Goal: Navigation & Orientation: Find specific page/section

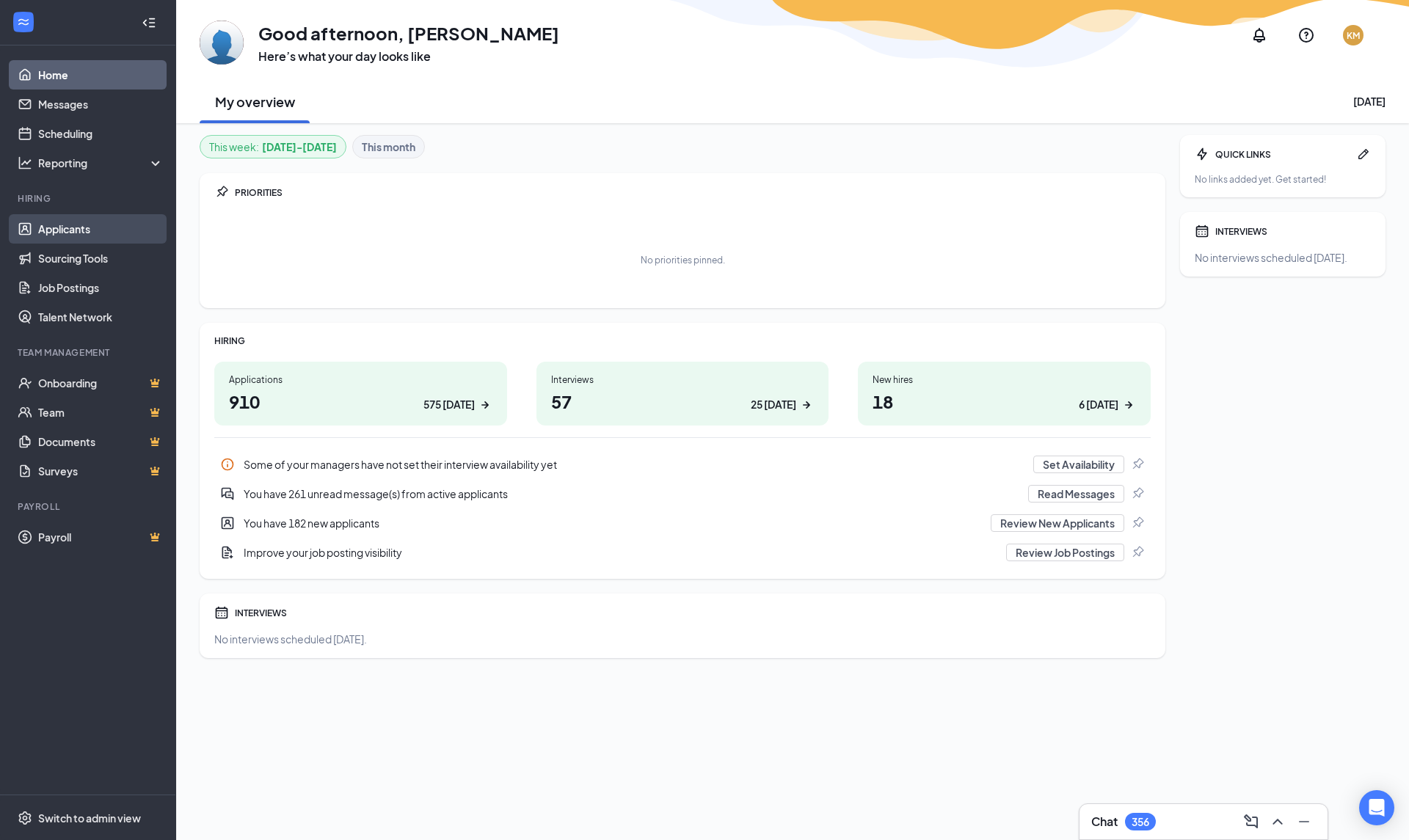
click at [105, 233] on link "Applicants" at bounding box center [101, 228] width 125 height 29
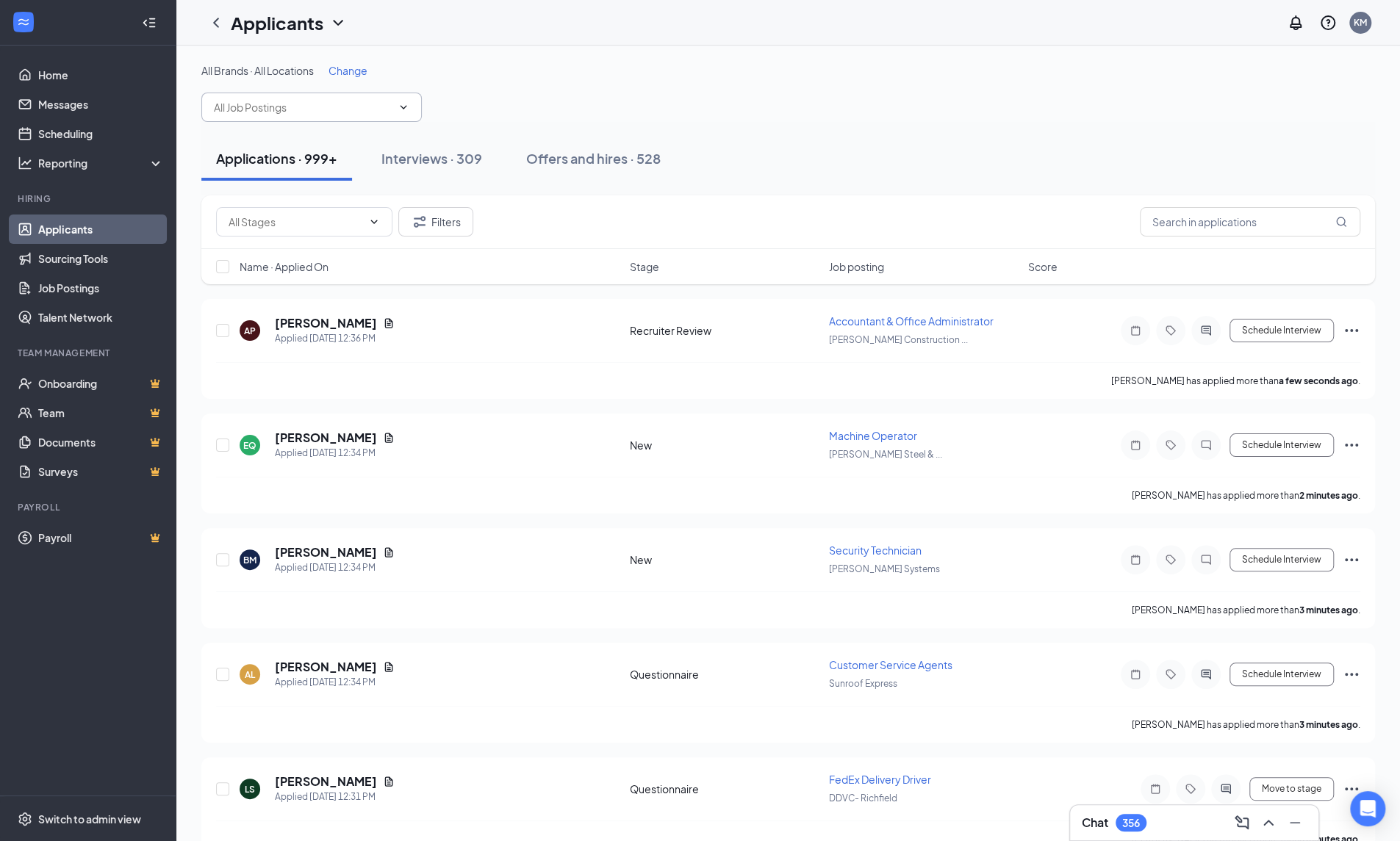
click at [277, 117] on span at bounding box center [312, 107] width 221 height 29
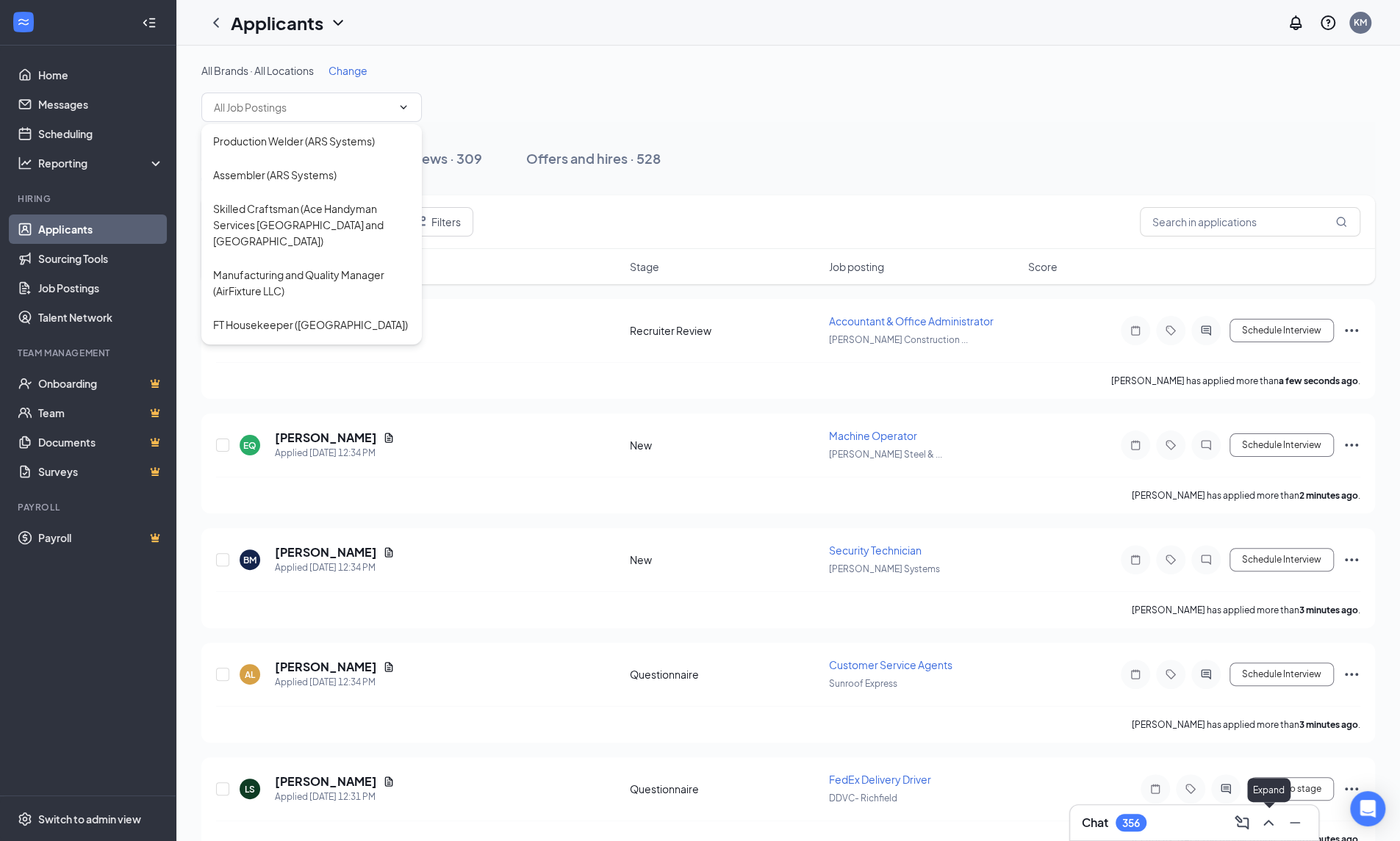
click at [1272, 825] on icon "ChevronUp" at bounding box center [1268, 822] width 9 height 6
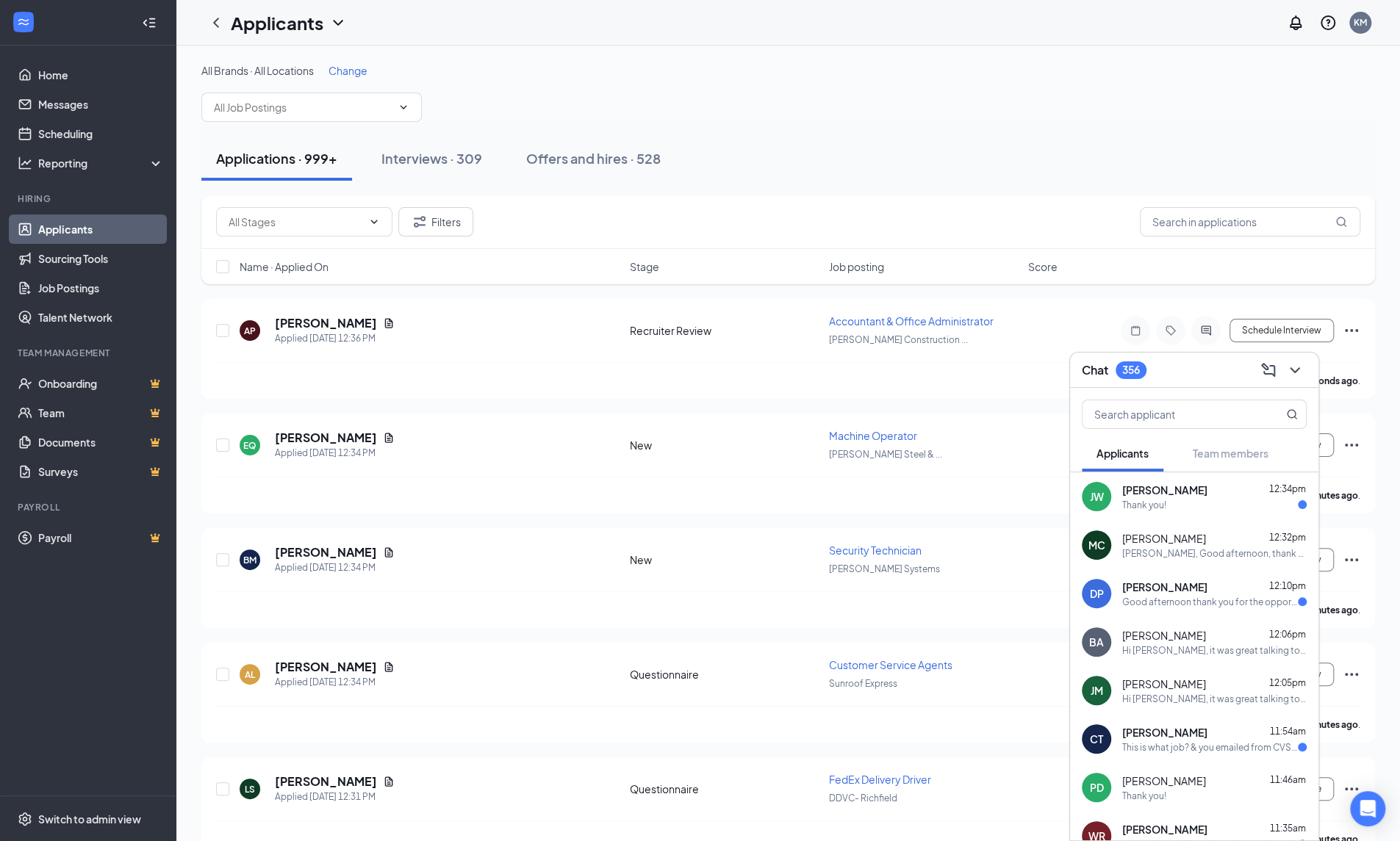
click at [1231, 559] on div "[PERSON_NAME], Good afternoon, thank you for your interest in our office assist…" at bounding box center [1214, 553] width 184 height 12
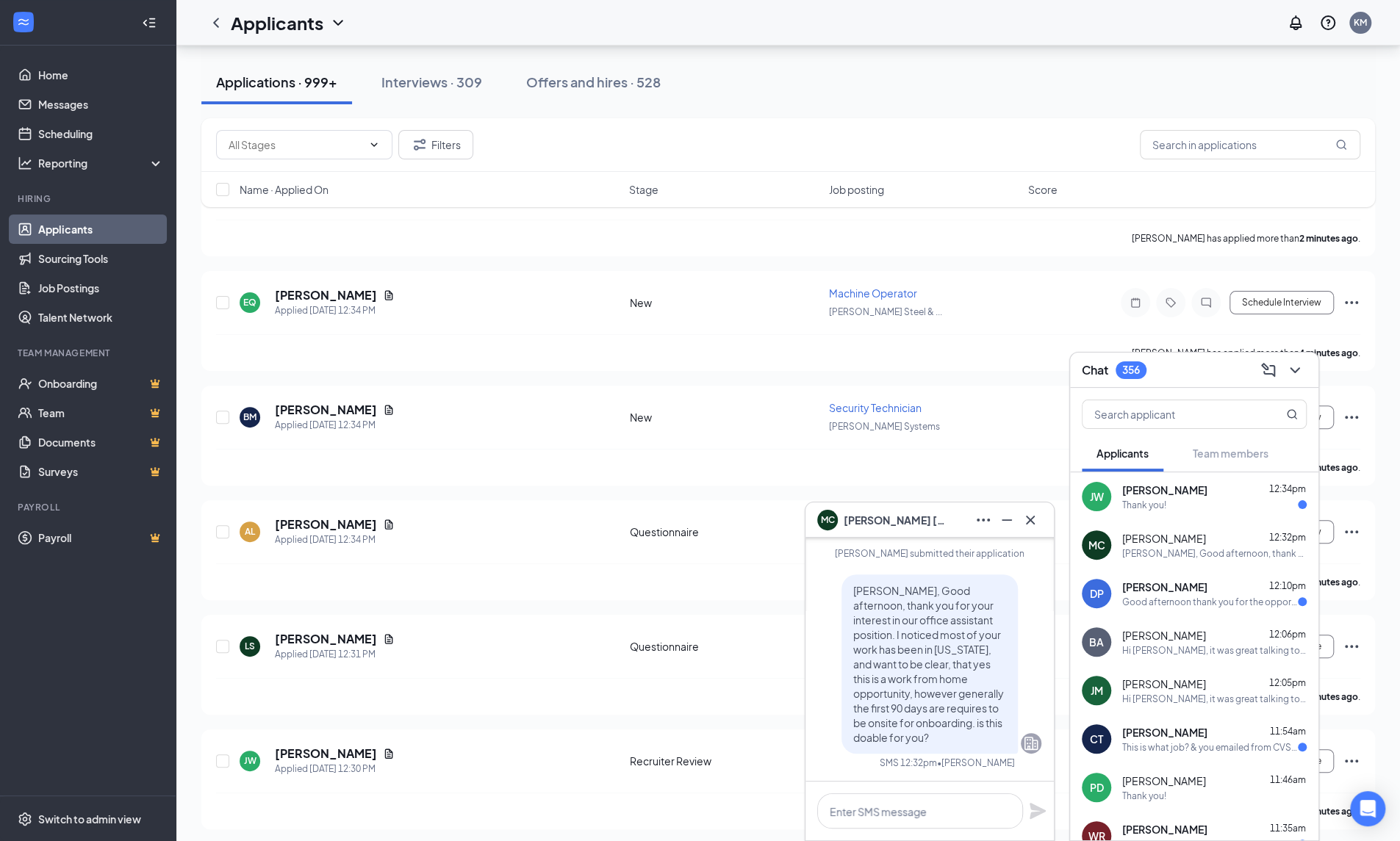
scroll to position [147, 0]
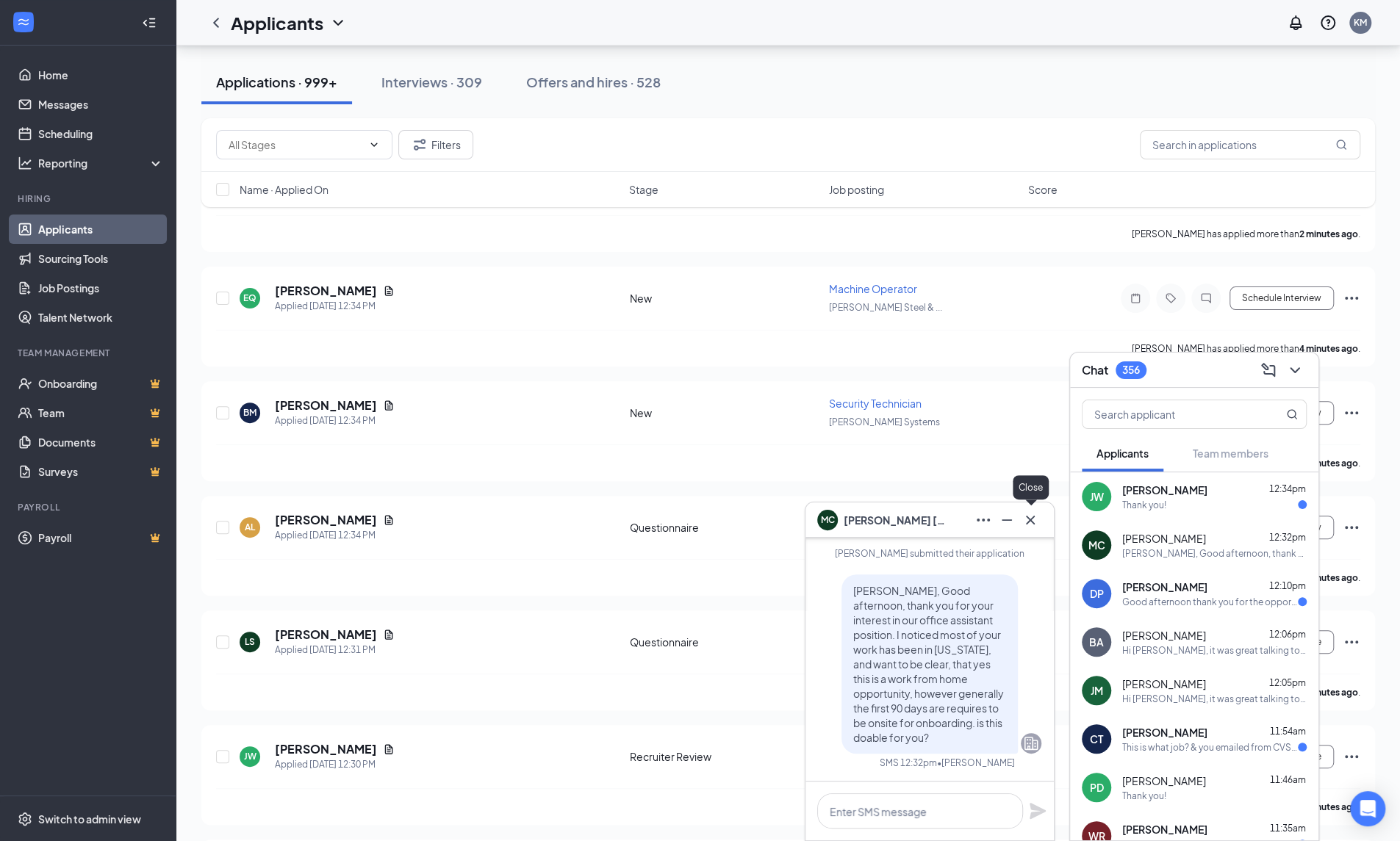
click at [1028, 525] on icon "Cross" at bounding box center [1030, 520] width 18 height 18
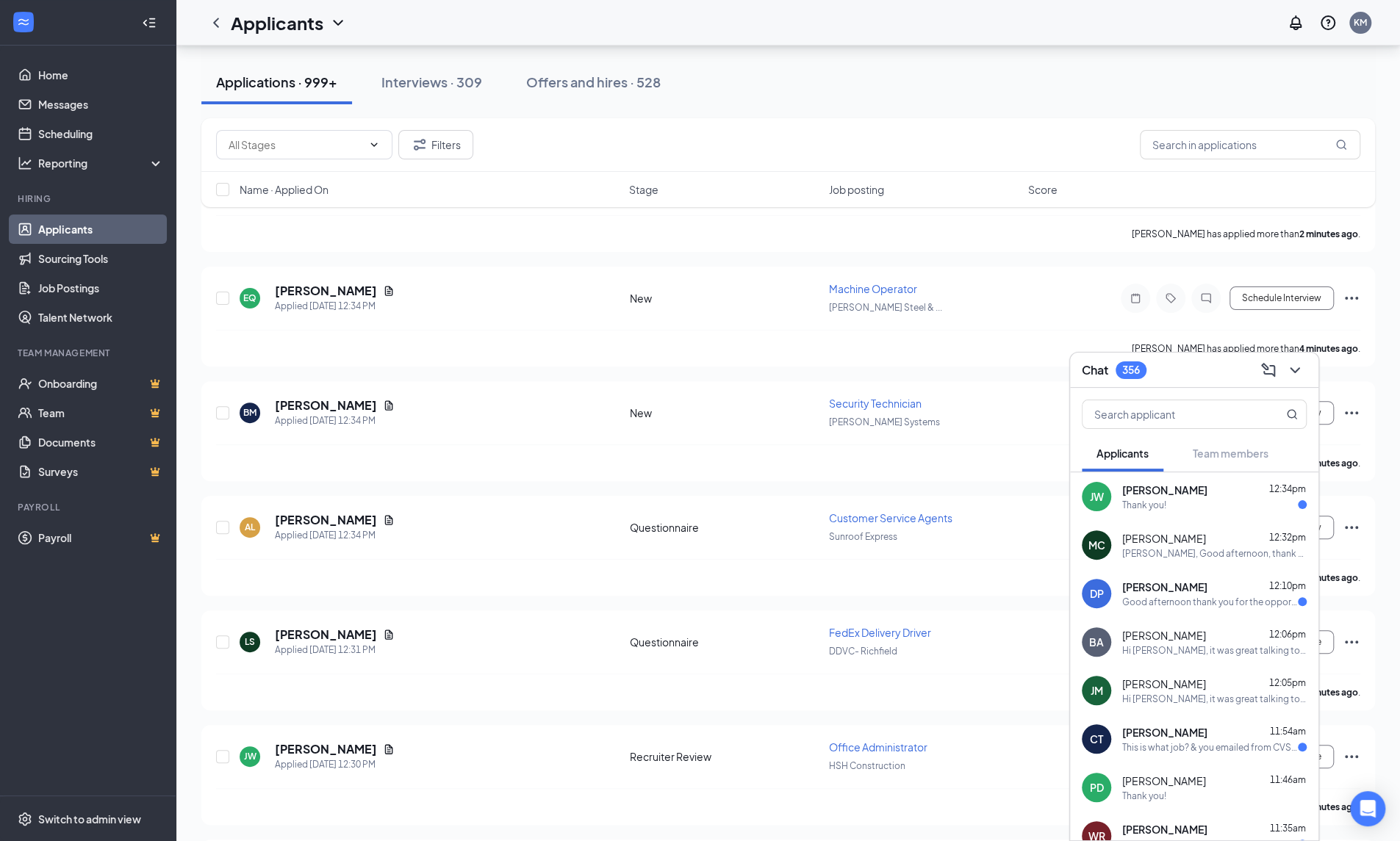
click at [1188, 753] on div "This is what job? & you emailed from CVS or what job is this?" at bounding box center [1210, 747] width 176 height 12
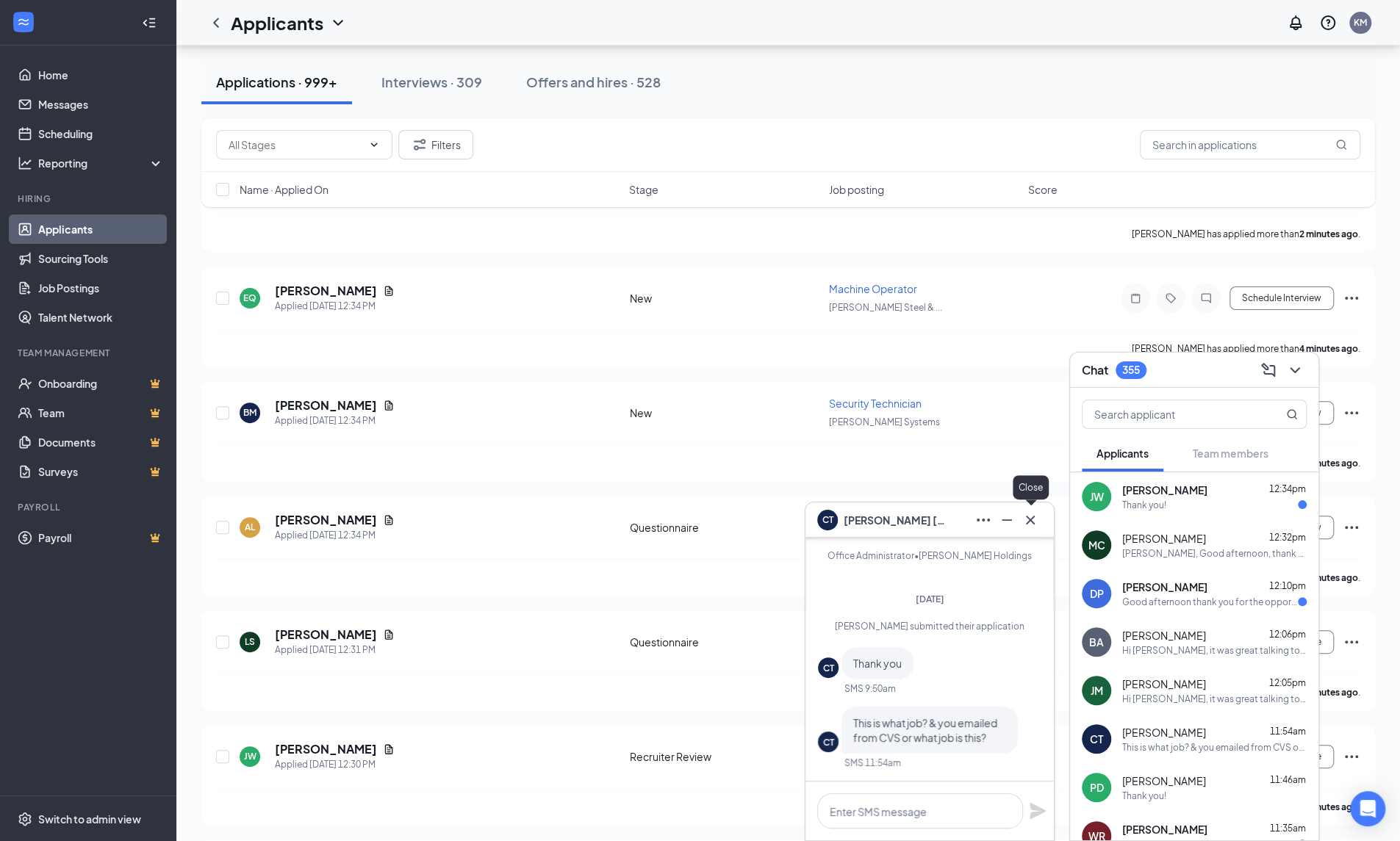
click at [1030, 519] on icon "Cross" at bounding box center [1029, 518] width 8 height 8
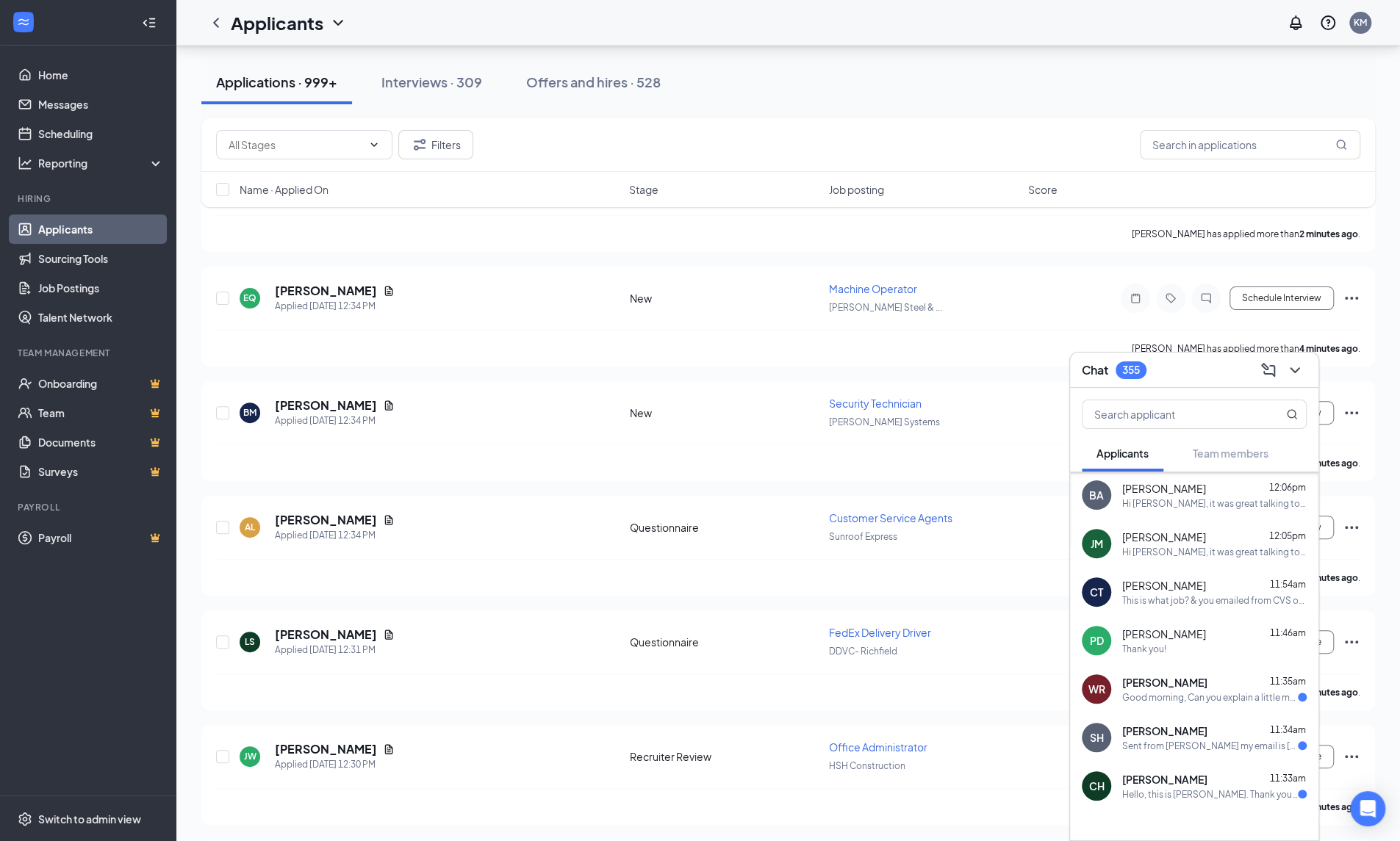
click at [1211, 700] on div "Good morning, Can you explain a little more about what you're offering in your …" at bounding box center [1210, 697] width 176 height 12
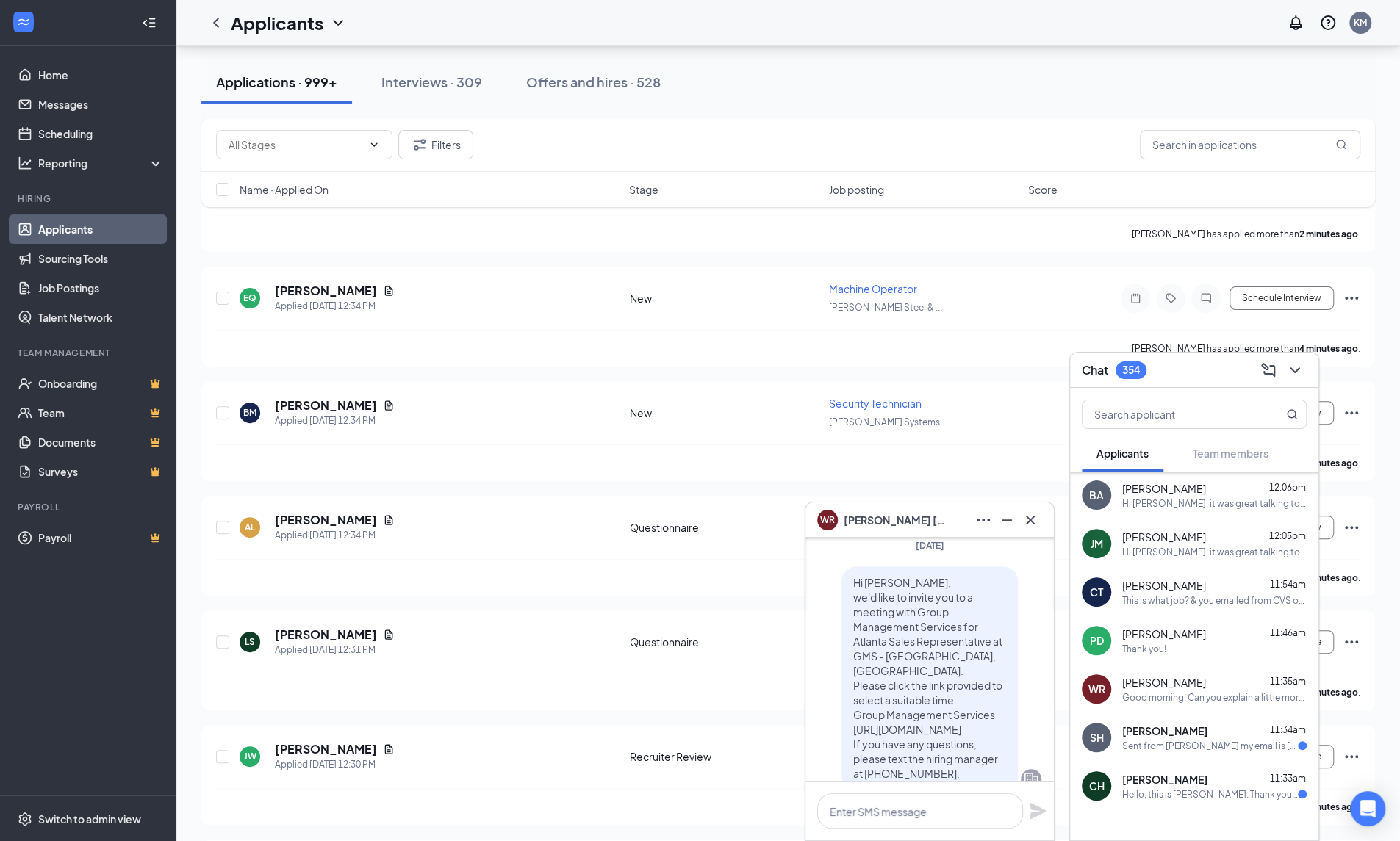
scroll to position [-147, 0]
click at [1028, 521] on icon "Cross" at bounding box center [1030, 520] width 18 height 18
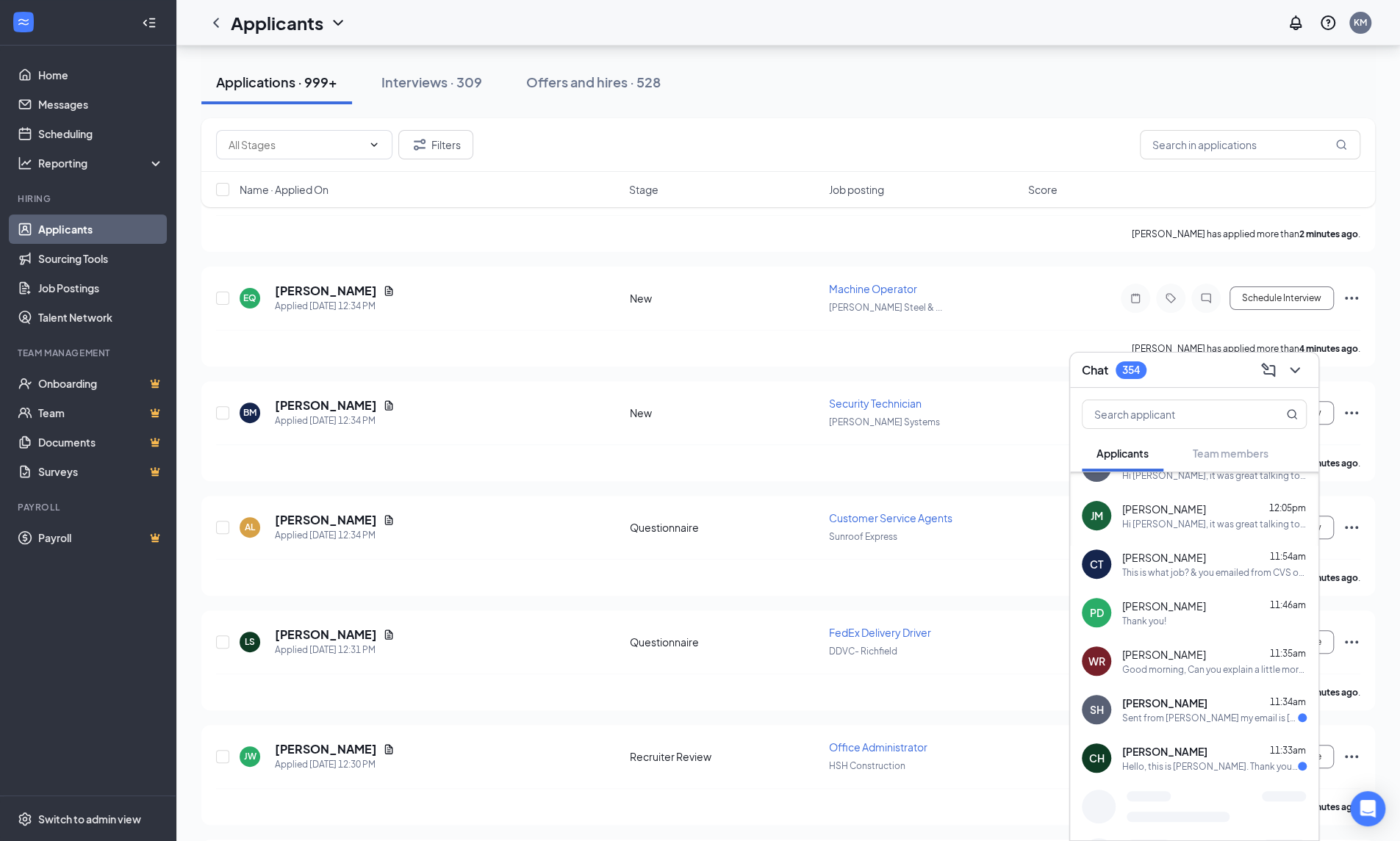
scroll to position [190, 0]
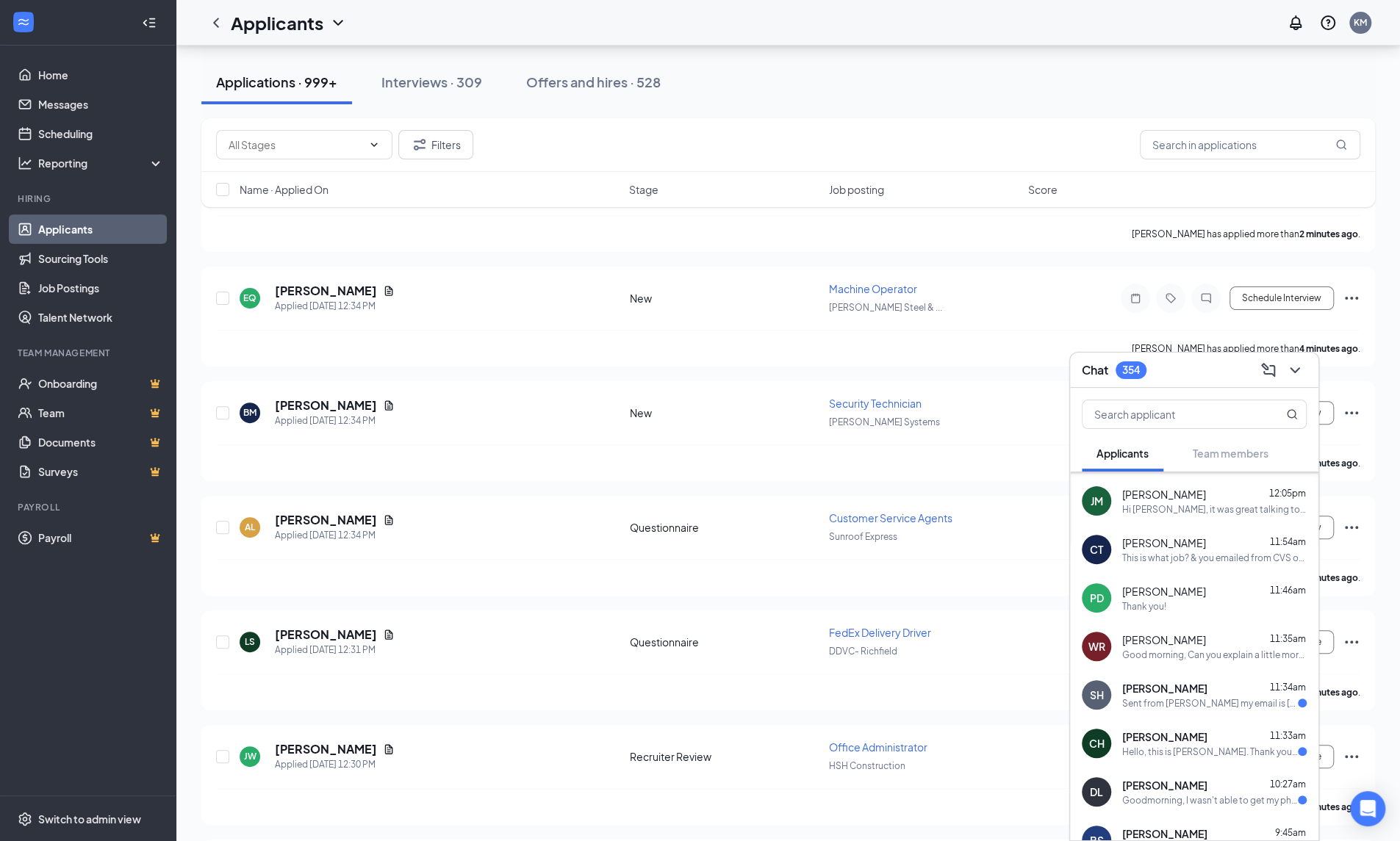
click at [1193, 742] on span "[PERSON_NAME]" at bounding box center [1164, 737] width 85 height 15
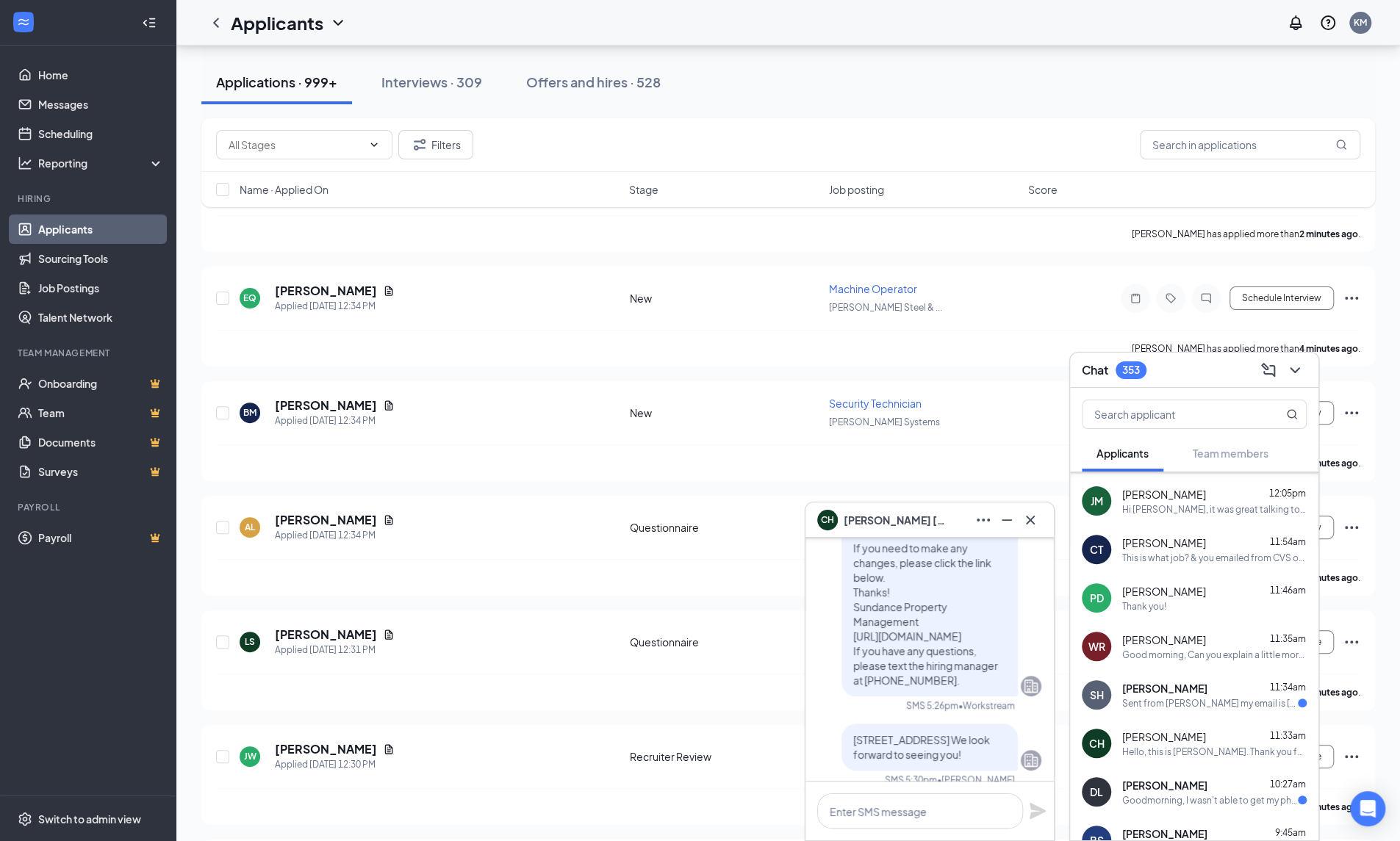
scroll to position [-734, 0]
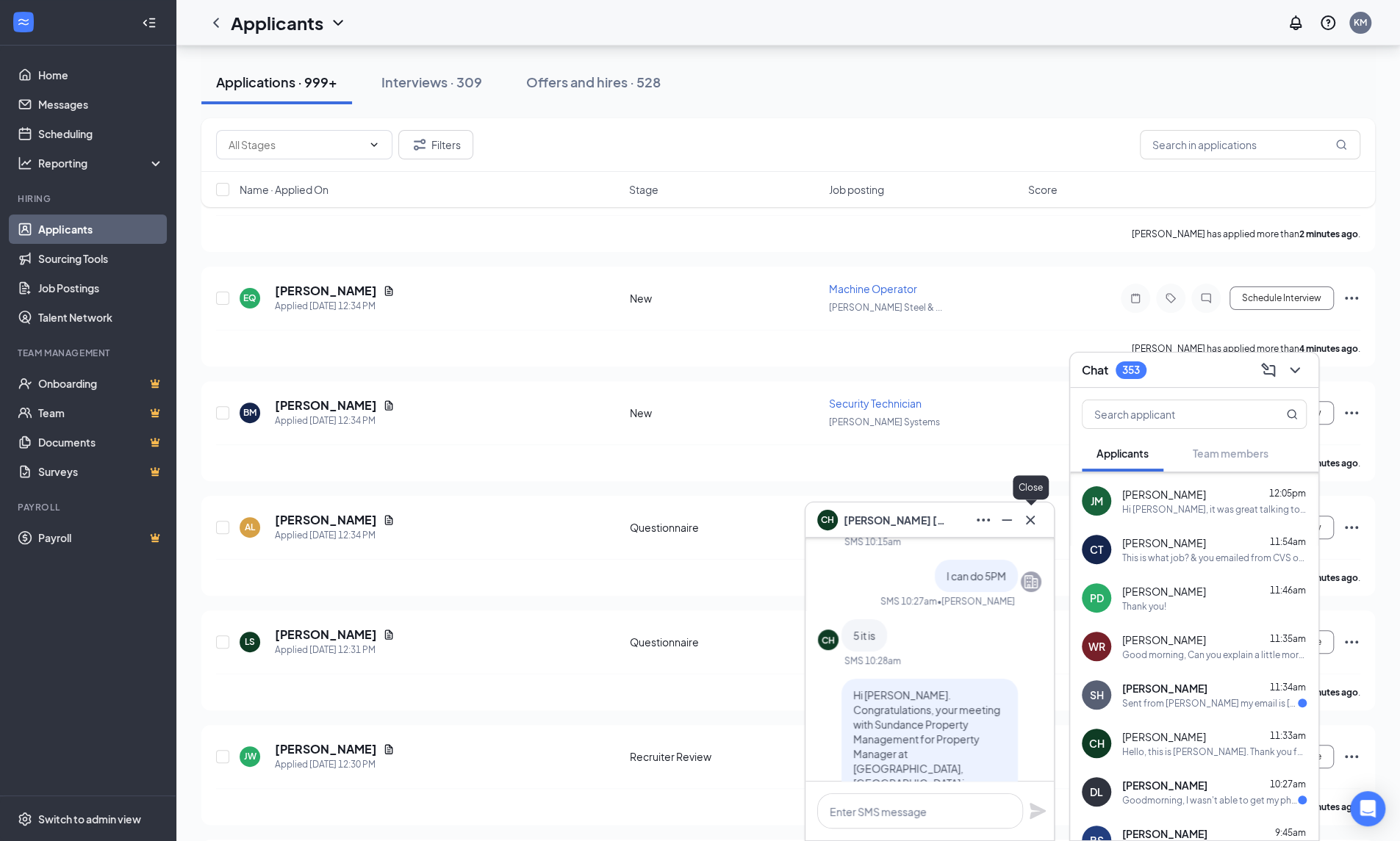
click at [1030, 520] on icon "Cross" at bounding box center [1029, 518] width 8 height 8
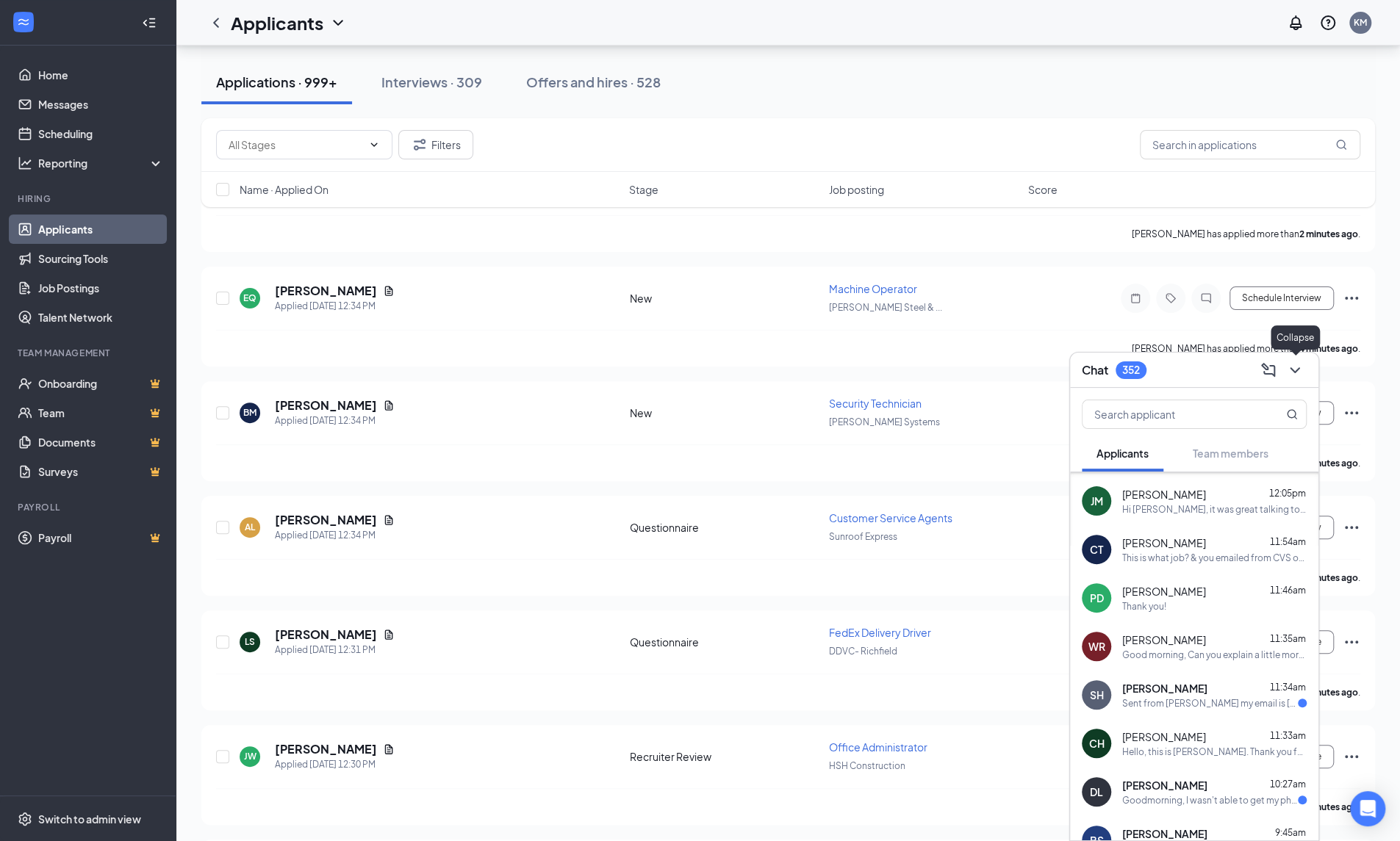
click at [1303, 377] on icon "ChevronDown" at bounding box center [1294, 370] width 18 height 18
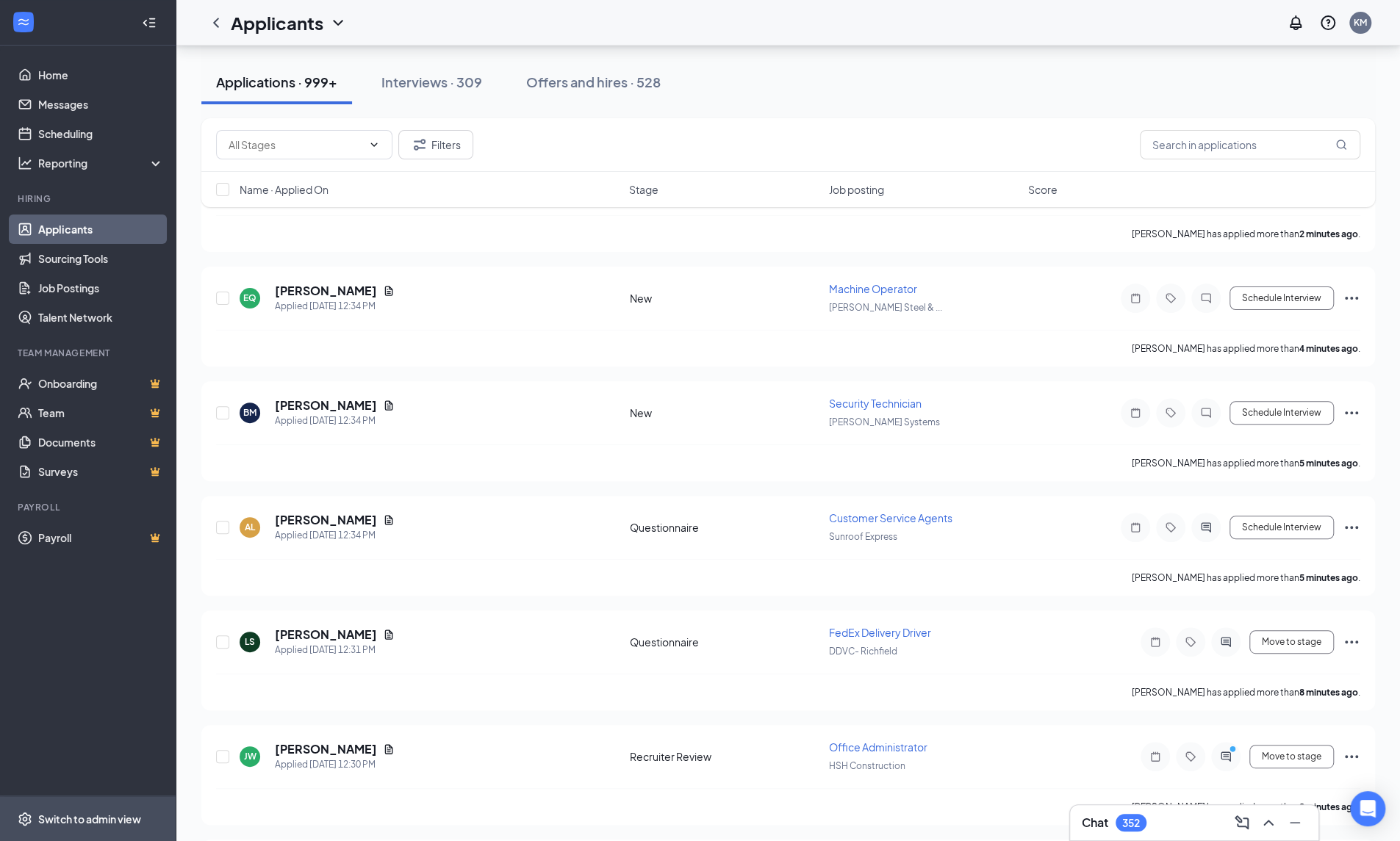
click at [97, 823] on div "Switch to admin view" at bounding box center [90, 819] width 103 height 15
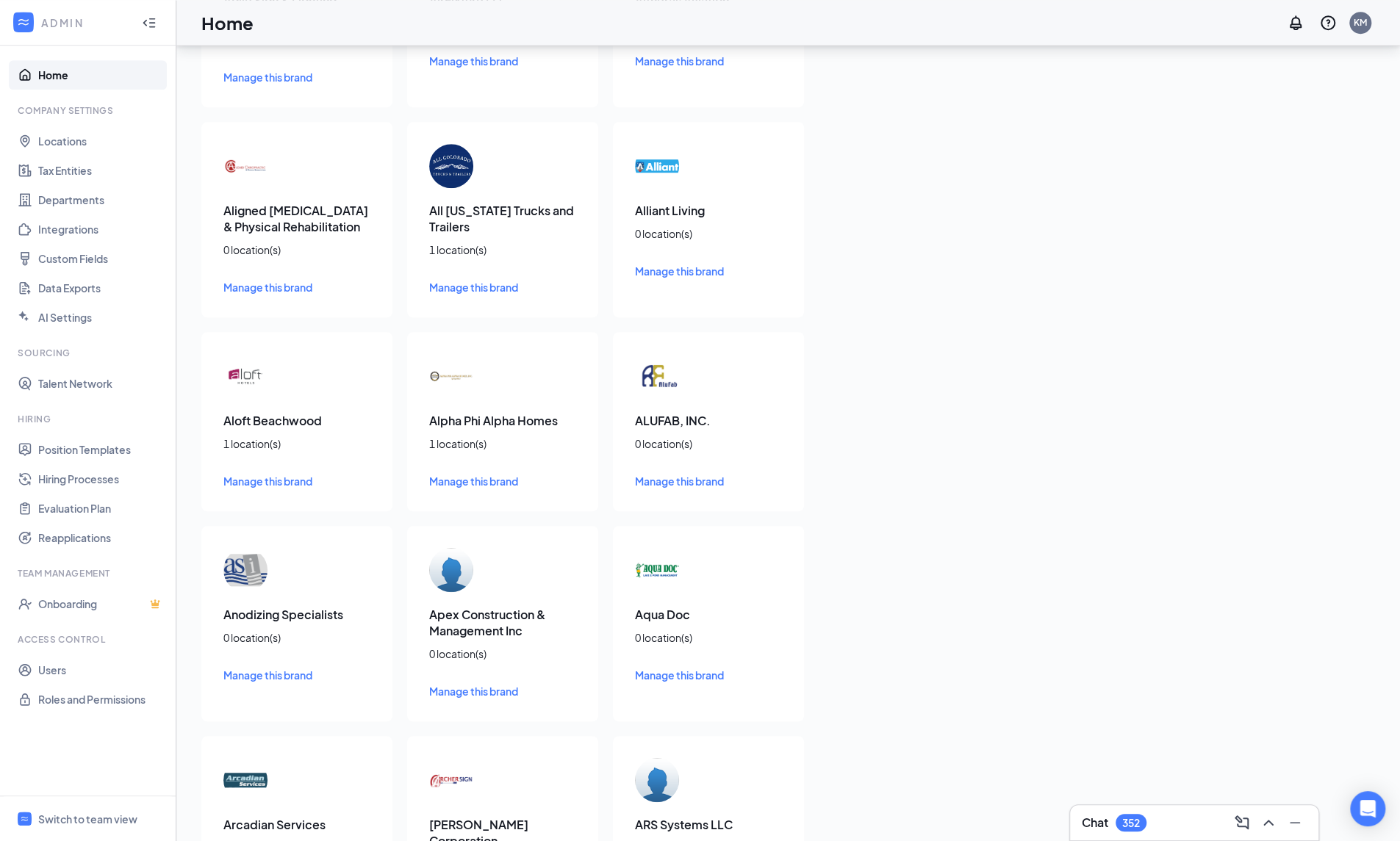
scroll to position [661, 0]
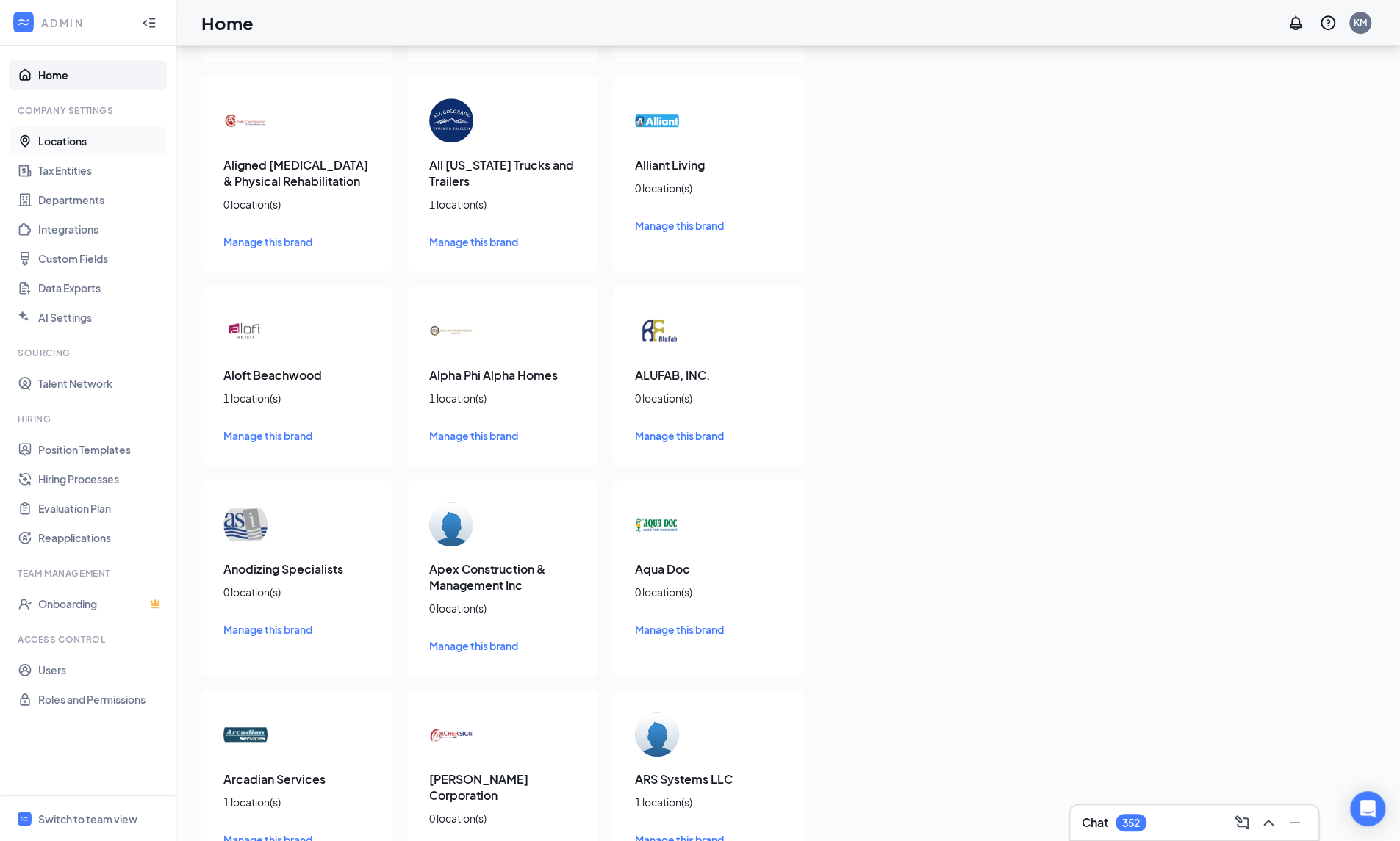
click at [50, 134] on link "Locations" at bounding box center [101, 140] width 125 height 29
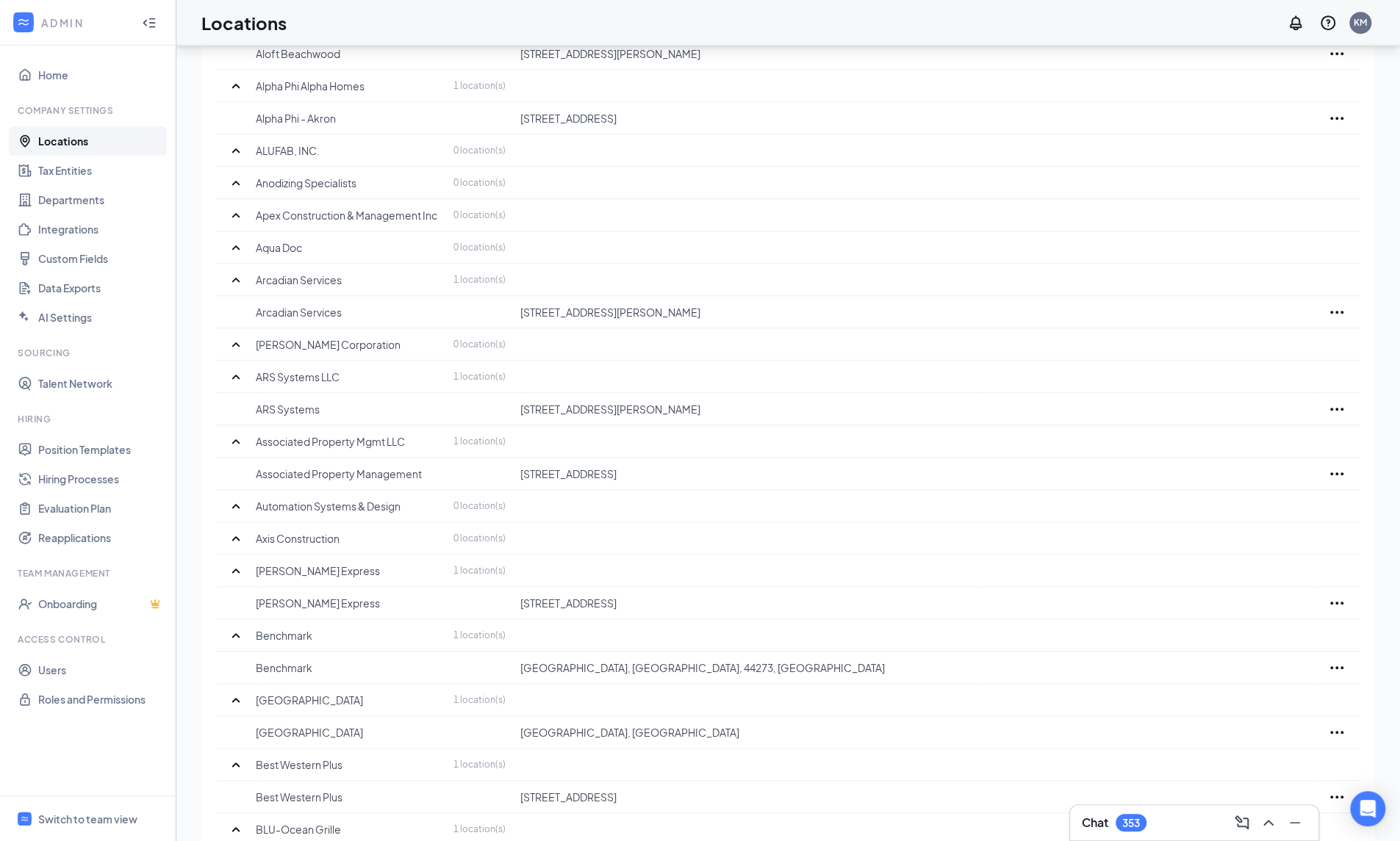
scroll to position [1102, 0]
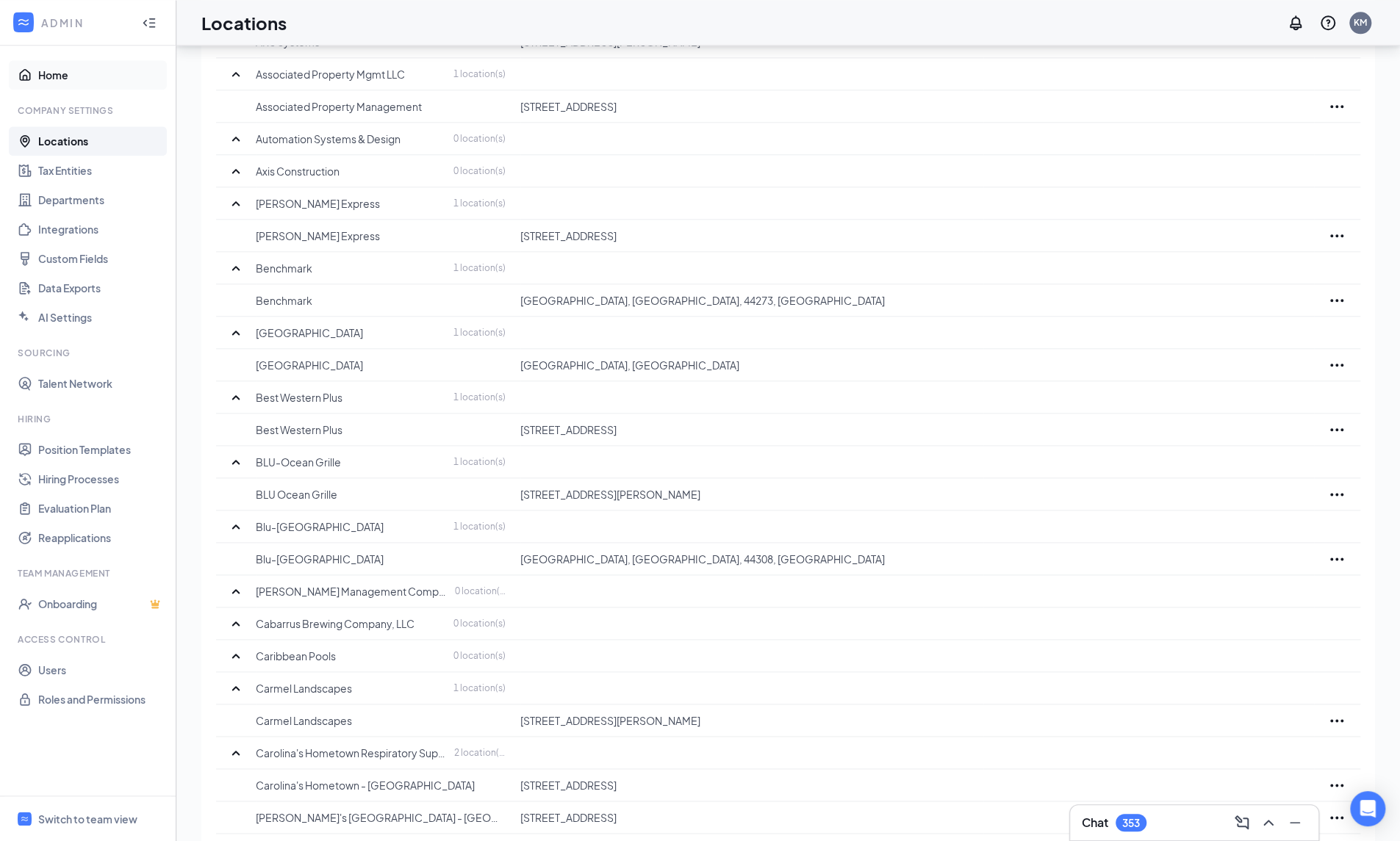
click at [65, 79] on link "Home" at bounding box center [101, 74] width 125 height 29
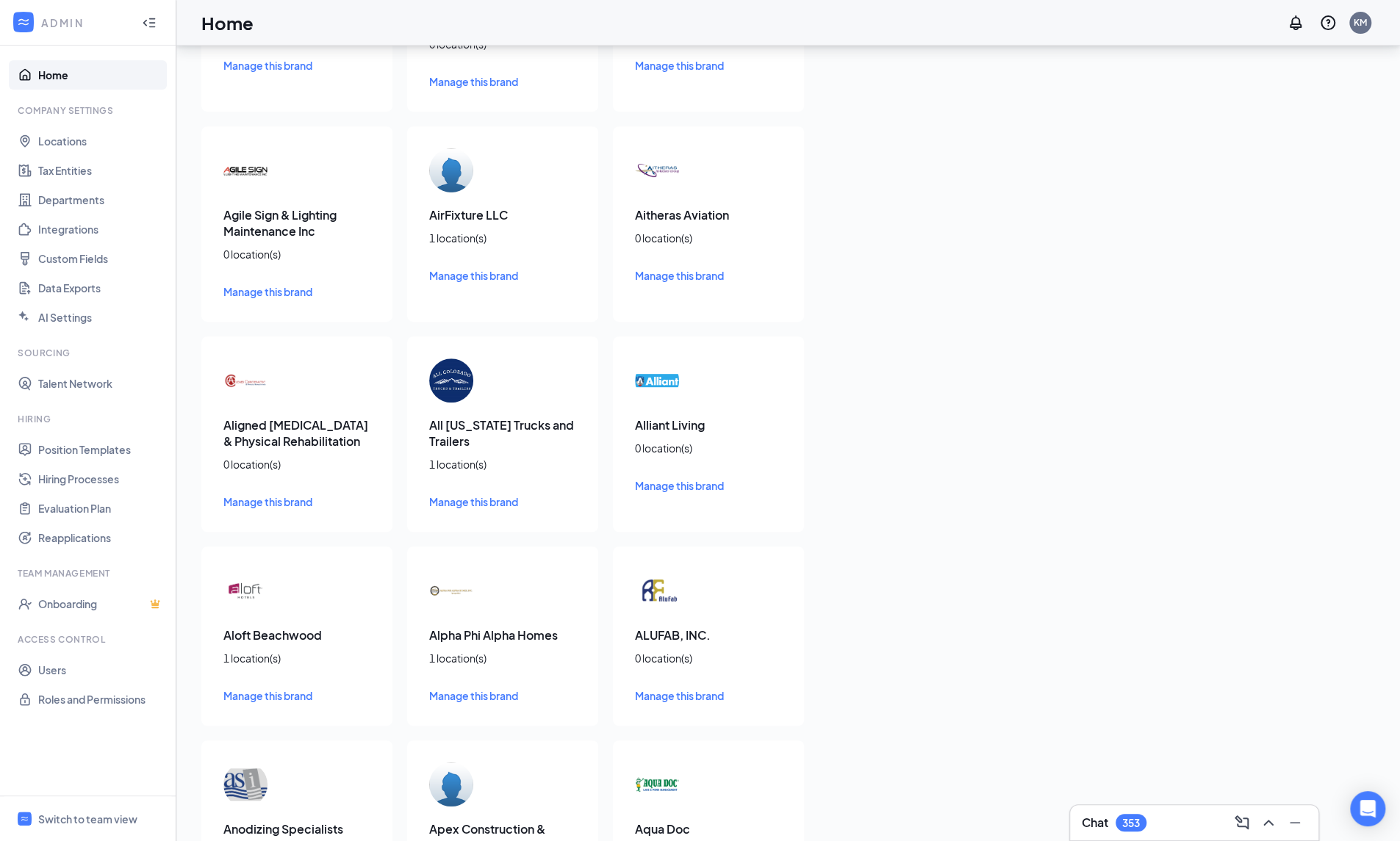
scroll to position [515, 0]
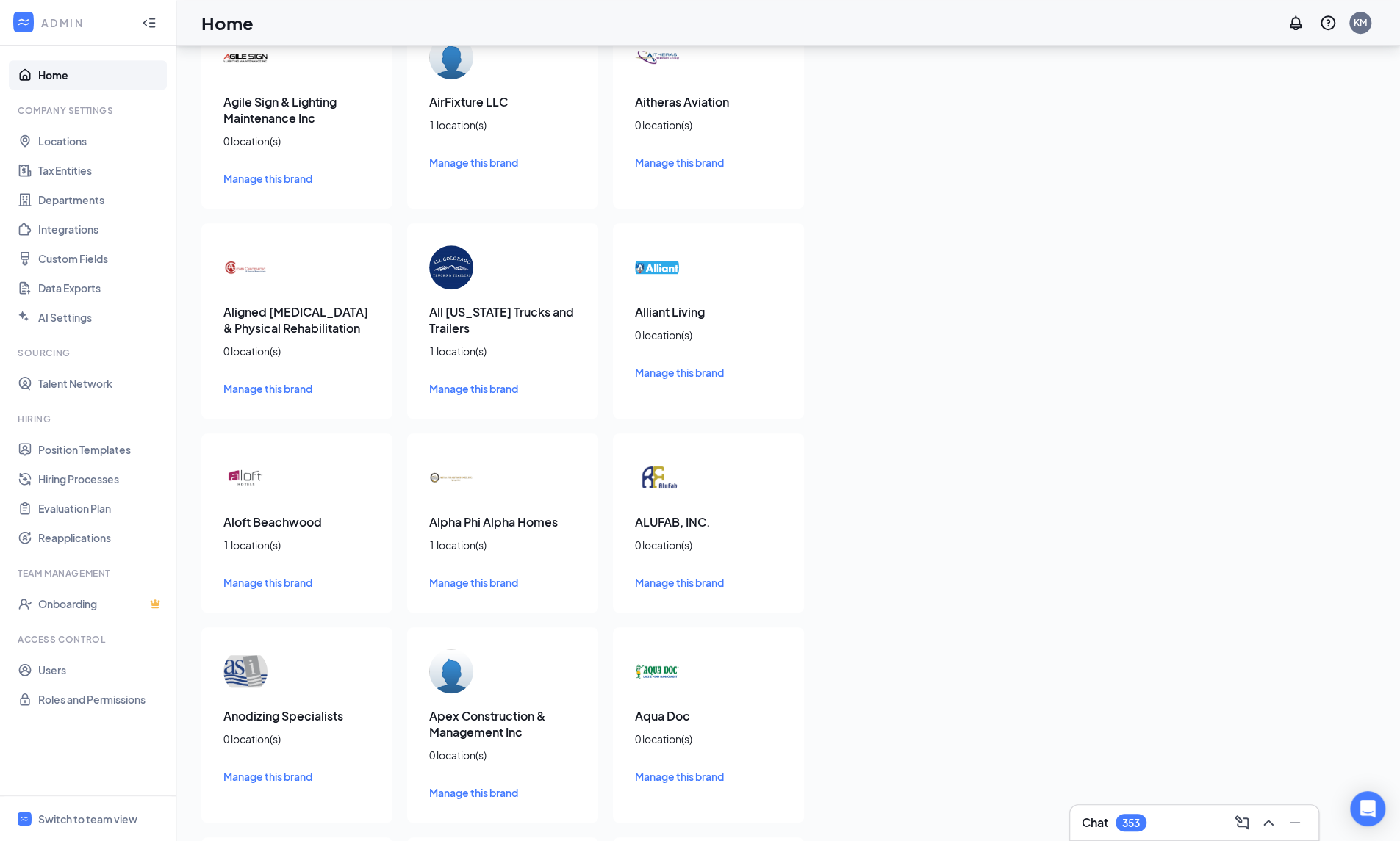
click at [79, 66] on link "Home" at bounding box center [101, 74] width 125 height 29
click at [124, 823] on div "Switch to team view" at bounding box center [88, 819] width 99 height 15
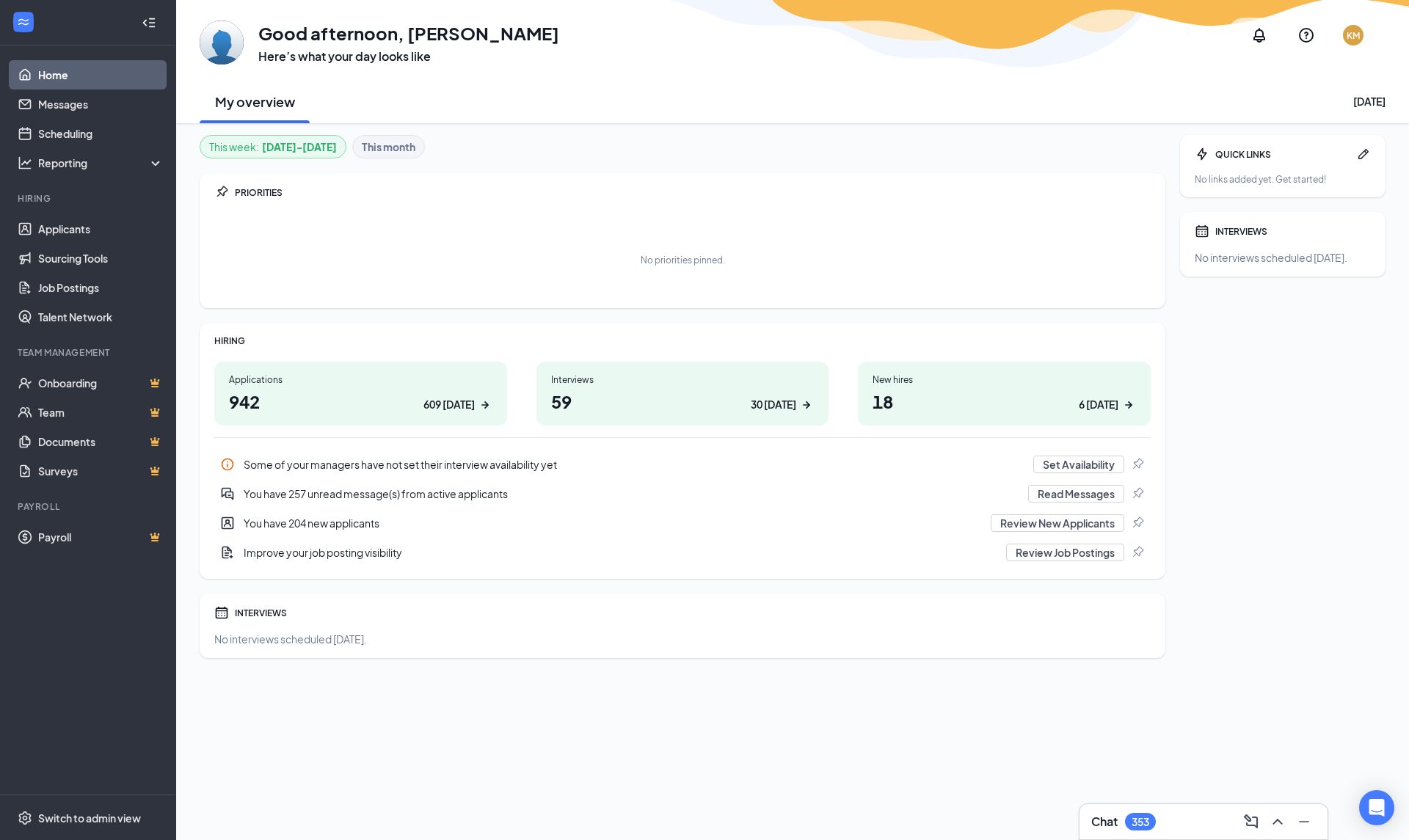
click at [1103, 402] on div "6 [DATE]" at bounding box center [1098, 405] width 39 height 15
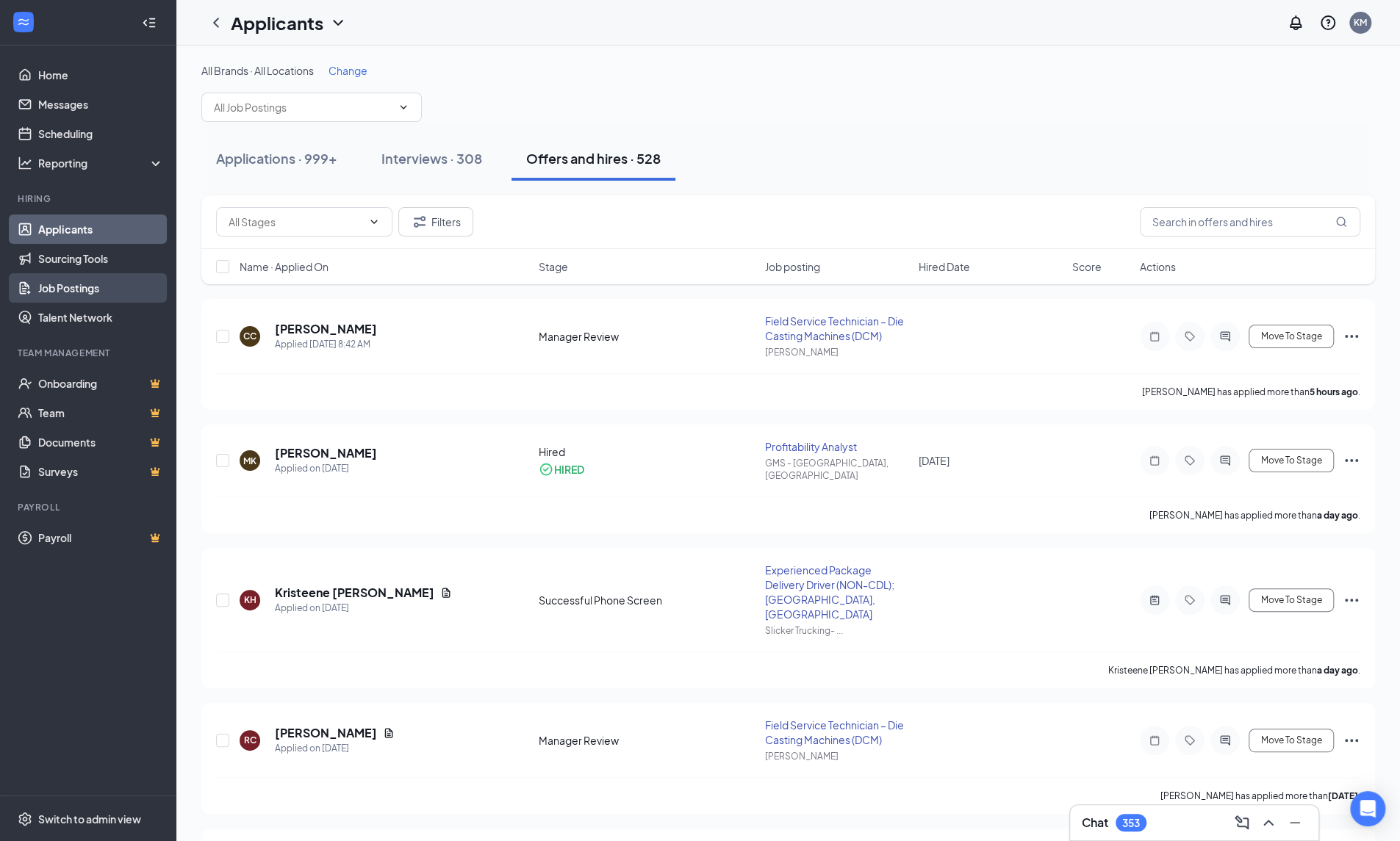
click at [84, 283] on link "Job Postings" at bounding box center [101, 287] width 125 height 29
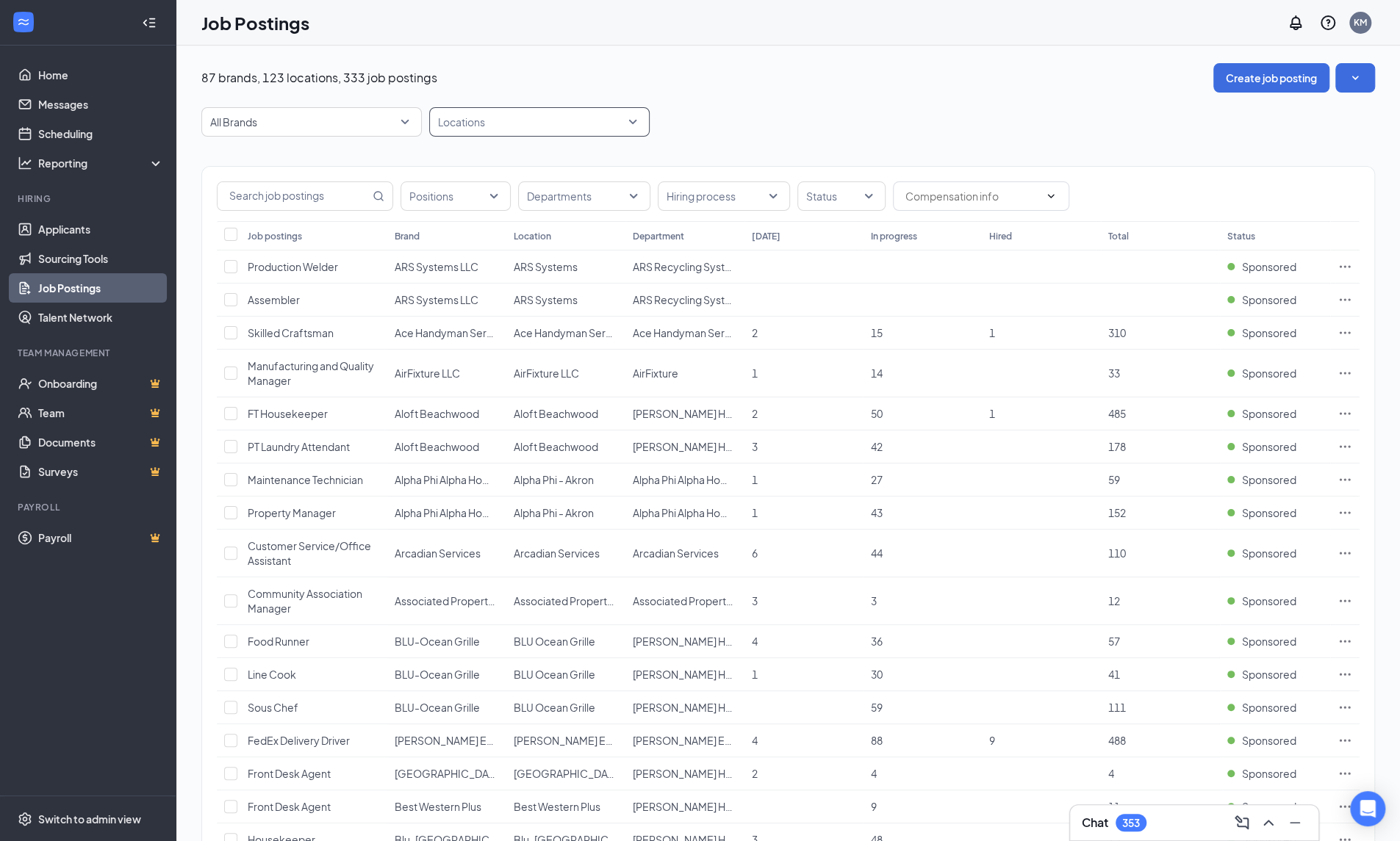
click at [532, 124] on div at bounding box center [532, 122] width 198 height 23
type input "p"
click at [122, 828] on span "Switch to admin view" at bounding box center [101, 819] width 125 height 45
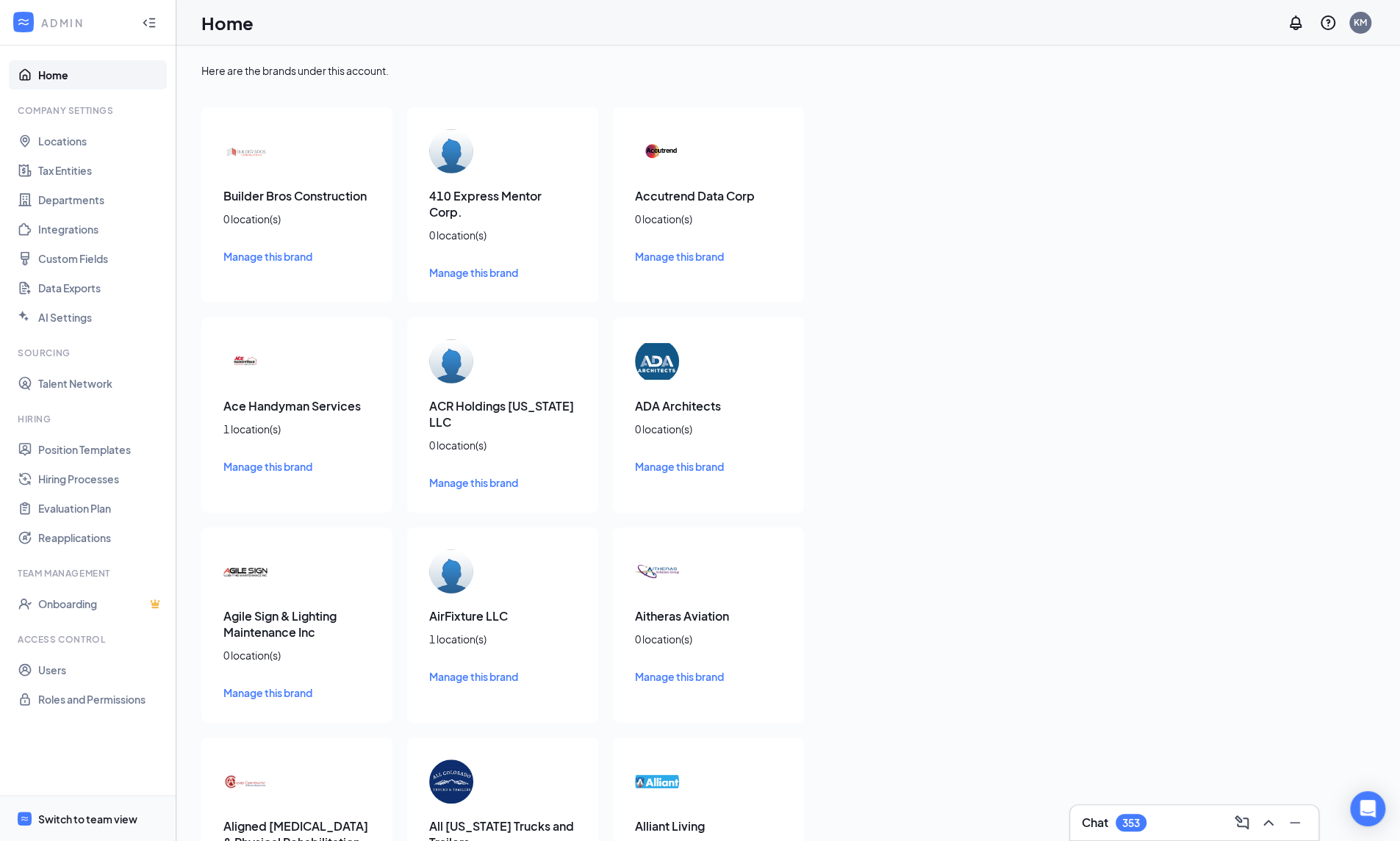
click at [97, 819] on div "Switch to team view" at bounding box center [88, 819] width 99 height 15
